Goal: Transaction & Acquisition: Purchase product/service

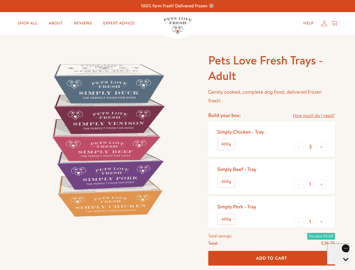
click at [177, 135] on img at bounding box center [107, 140] width 175 height 175
click at [314, 116] on link "How much do I need?" at bounding box center [314, 116] width 42 height 8
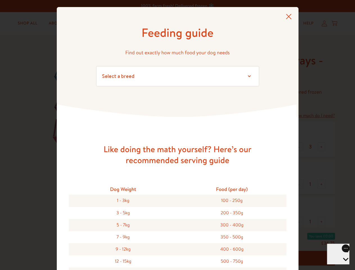
click at [299, 147] on div "Feeding guide Find out exactly how much food your dog needs Select a breed Affe…" at bounding box center [177, 135] width 355 height 270
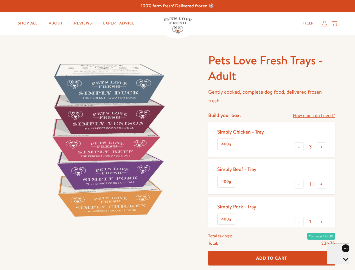
click at [322, 147] on button "+" at bounding box center [321, 146] width 9 height 9
type input "4"
click at [299, 184] on button "-" at bounding box center [299, 184] width 9 height 9
click at [322, 184] on button "+" at bounding box center [321, 184] width 9 height 9
type input "1"
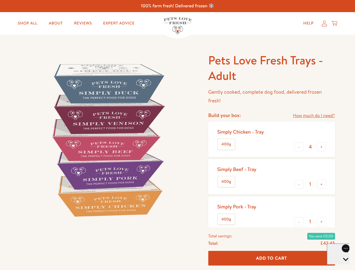
click at [299, 222] on button "-" at bounding box center [299, 221] width 9 height 9
click at [322, 222] on button "+" at bounding box center [321, 221] width 9 height 9
type input "1"
click at [272, 258] on span "Add To Cart" at bounding box center [271, 258] width 31 height 6
click at [343, 266] on icon "Open gorgias live chat" at bounding box center [345, 268] width 5 height 5
